Goal: Transaction & Acquisition: Purchase product/service

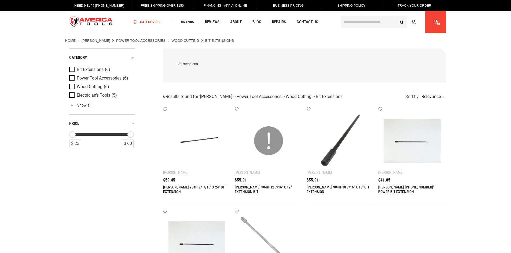
click at [259, 184] on div "GREENLEE 904H-12 7/16" X 12" EXTENSION BIT $55.91" at bounding box center [268, 189] width 68 height 22
click at [259, 188] on link "GREENLEE 904H-12 7/16" X 12" EXTENSION BIT" at bounding box center [262, 189] width 57 height 9
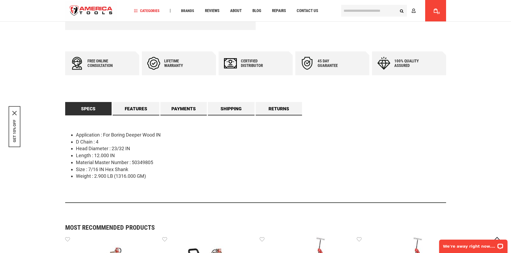
drag, startPoint x: 40, startPoint y: 73, endPoint x: 174, endPoint y: 21, distance: 144.3
click at [40, 73] on div "Language English Español Need Help? +1 305-513-9914 Free Shipping Over $150 Fin…" at bounding box center [255, 215] width 511 height 847
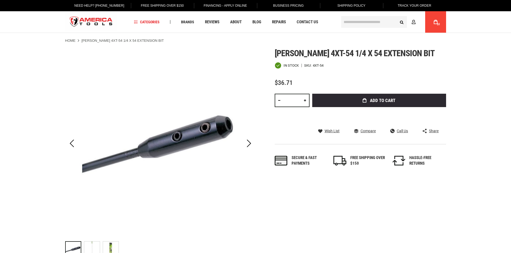
drag, startPoint x: 296, startPoint y: 100, endPoint x: 271, endPoint y: 104, distance: 24.9
click at [285, 102] on input "*" at bounding box center [291, 100] width 35 height 13
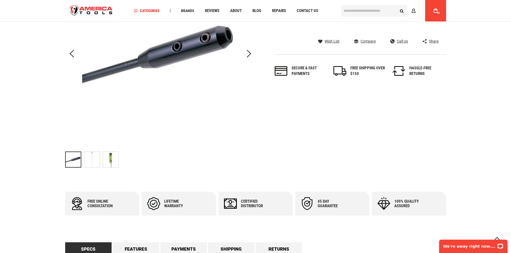
scroll to position [81, 0]
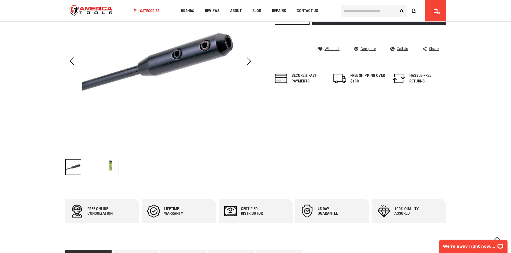
type input "**"
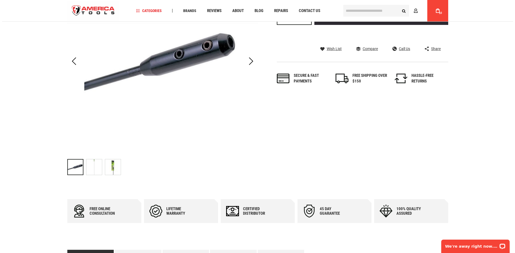
scroll to position [0, 0]
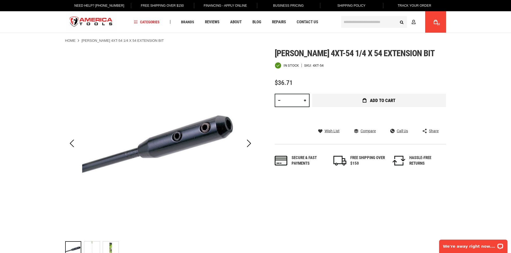
click at [402, 95] on button "Add to Cart" at bounding box center [379, 100] width 134 height 13
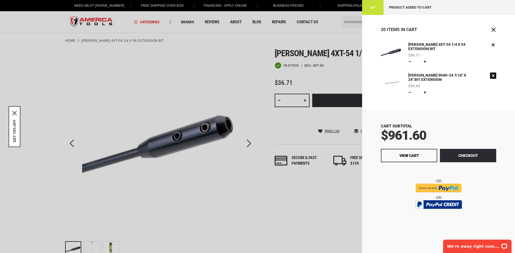
click at [492, 76] on link "Remove" at bounding box center [493, 76] width 6 height 6
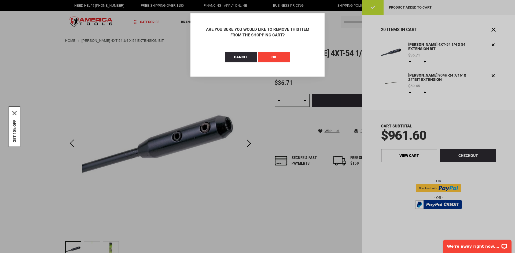
click at [272, 58] on span "OK" at bounding box center [273, 57] width 5 height 4
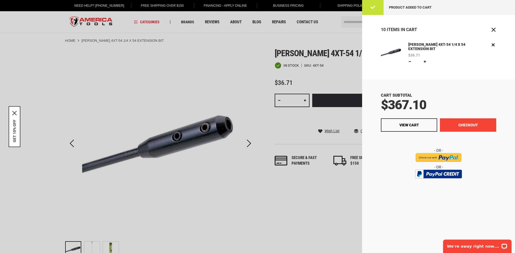
click at [470, 122] on button "Checkout" at bounding box center [467, 124] width 56 height 13
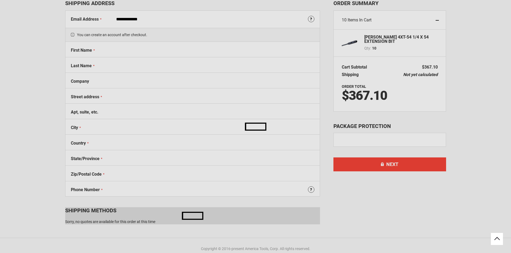
select select "**"
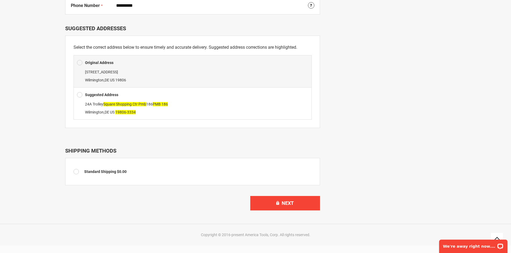
scroll to position [239, 0]
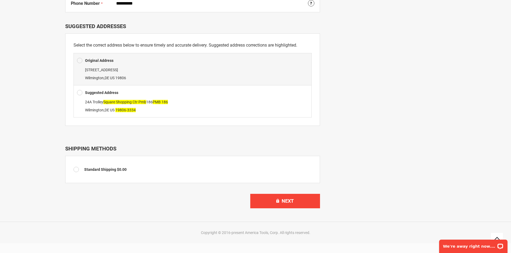
click at [84, 94] on div at bounding box center [81, 93] width 8 height 8
click at [80, 92] on span at bounding box center [79, 93] width 5 height 8
click at [81, 93] on span at bounding box center [79, 93] width 5 height 8
click at [79, 93] on span at bounding box center [79, 93] width 5 height 8
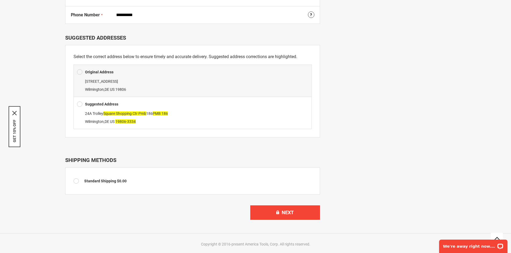
scroll to position [232, 0]
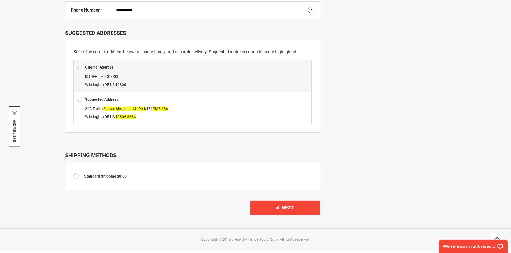
click at [82, 99] on div at bounding box center [81, 99] width 8 height 8
click at [298, 204] on button "Next" at bounding box center [285, 208] width 70 height 14
